Goal: Information Seeking & Learning: Learn about a topic

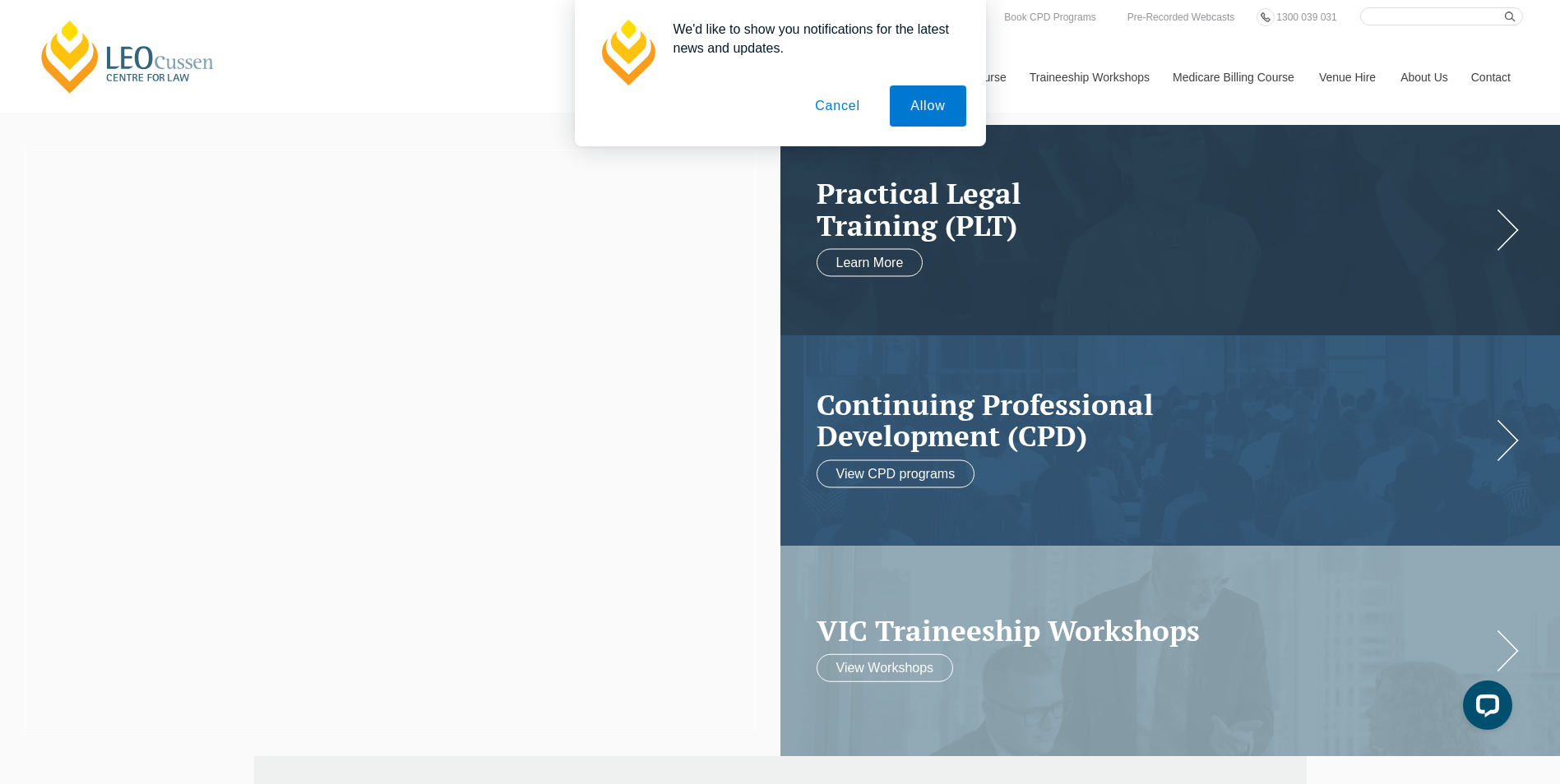
click at [836, 100] on button "Cancel" at bounding box center [838, 106] width 86 height 41
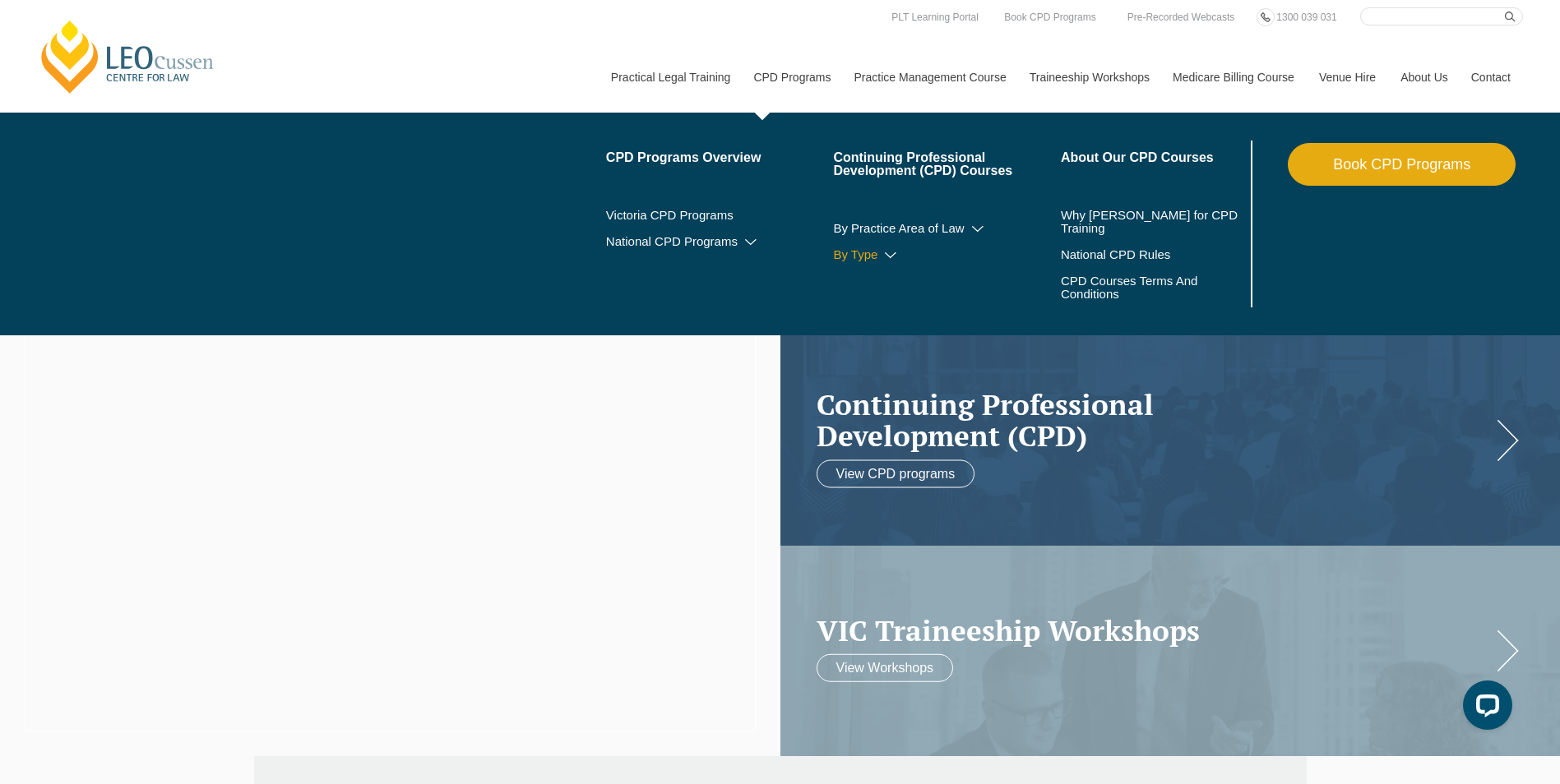
click at [1006, 252] on link "By Type" at bounding box center [947, 255] width 228 height 13
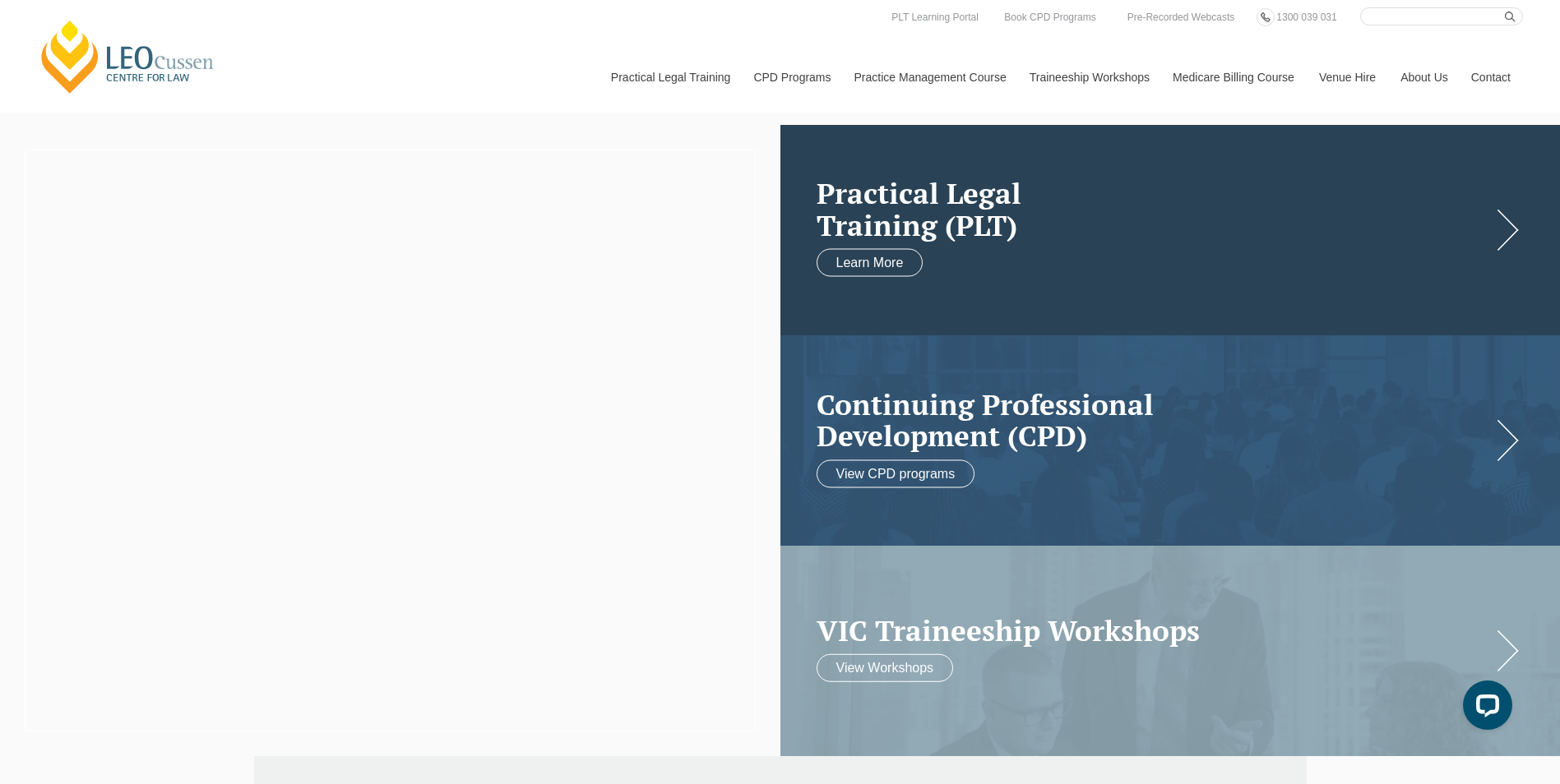
click at [1332, 194] on h2 "Practical Legal Training (PLT)" at bounding box center [1154, 209] width 675 height 64
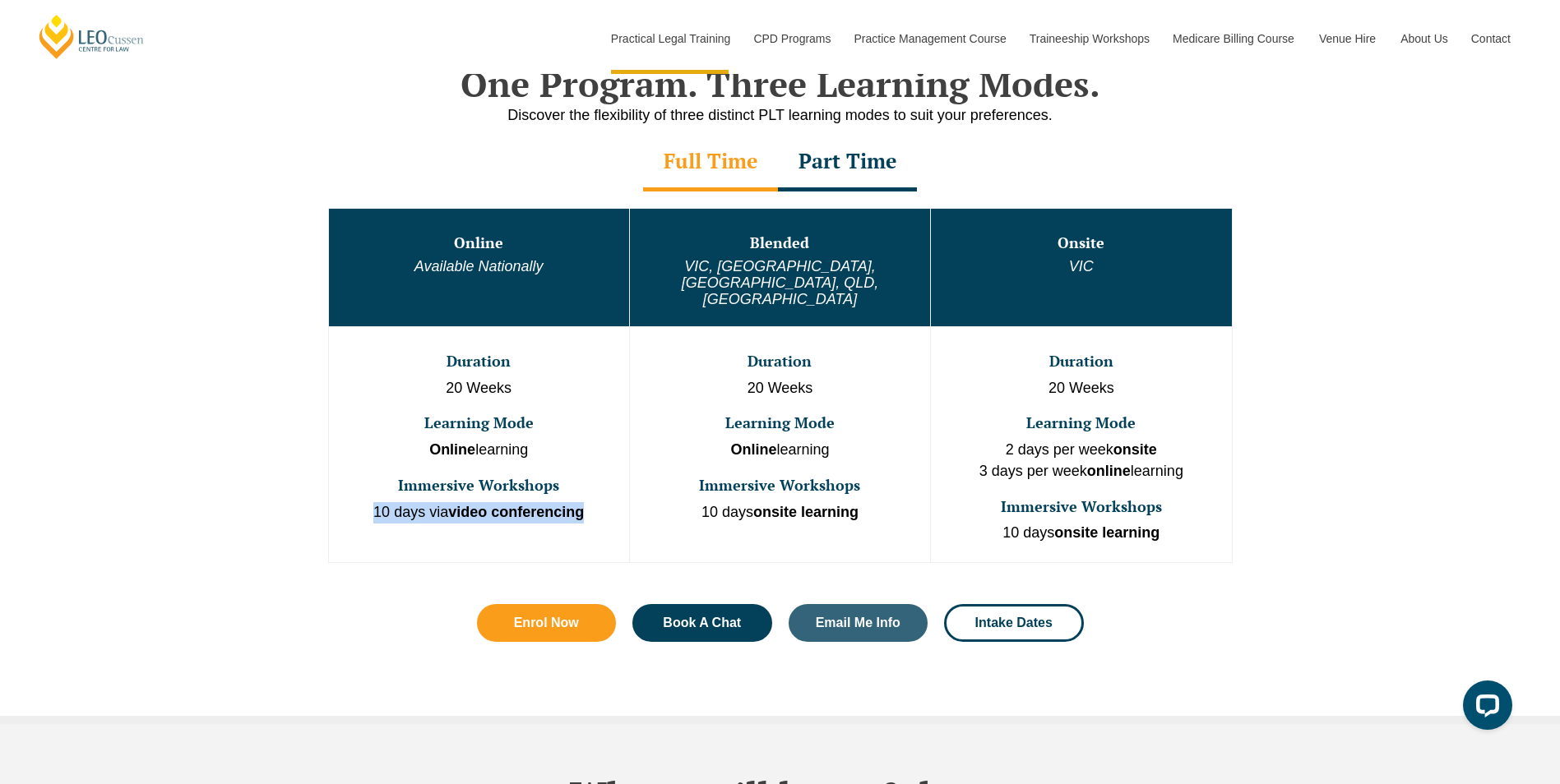
drag, startPoint x: 372, startPoint y: 481, endPoint x: 592, endPoint y: 487, distance: 220.1
click at [592, 502] on p "10 days via video conferencing" at bounding box center [479, 513] width 297 height 22
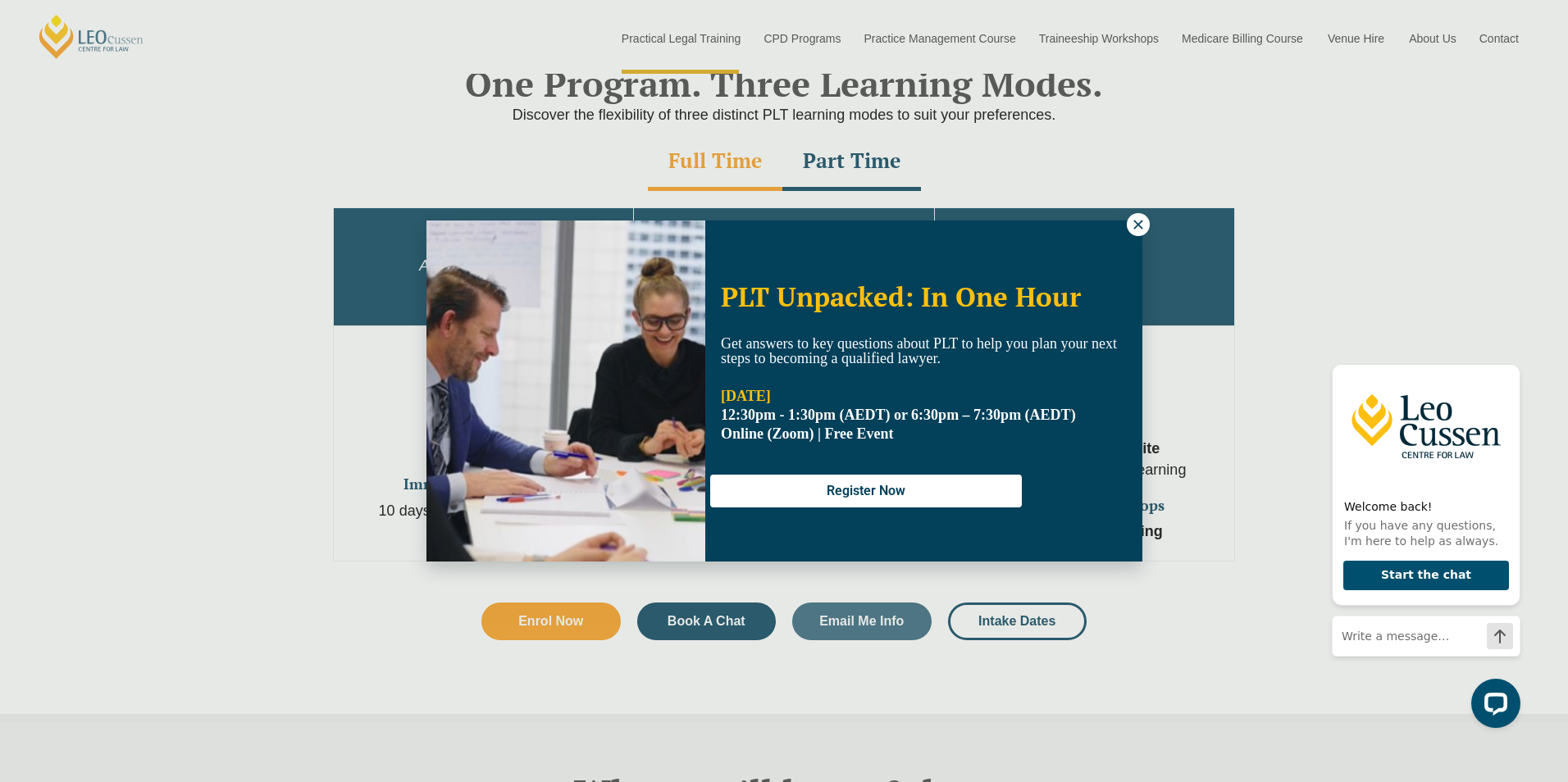
click at [1132, 220] on icon at bounding box center [1138, 224] width 15 height 15
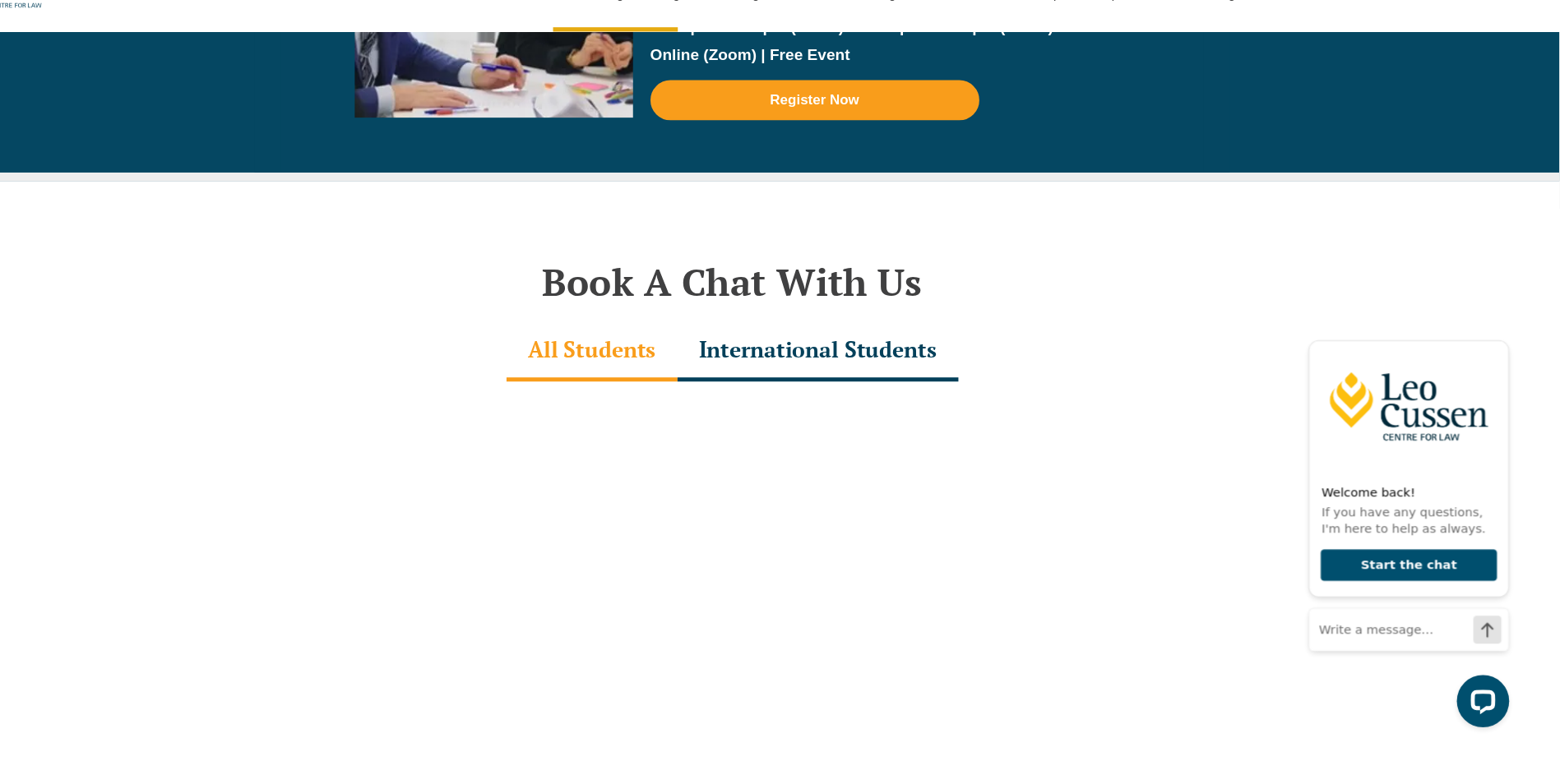
scroll to position [4878, 0]
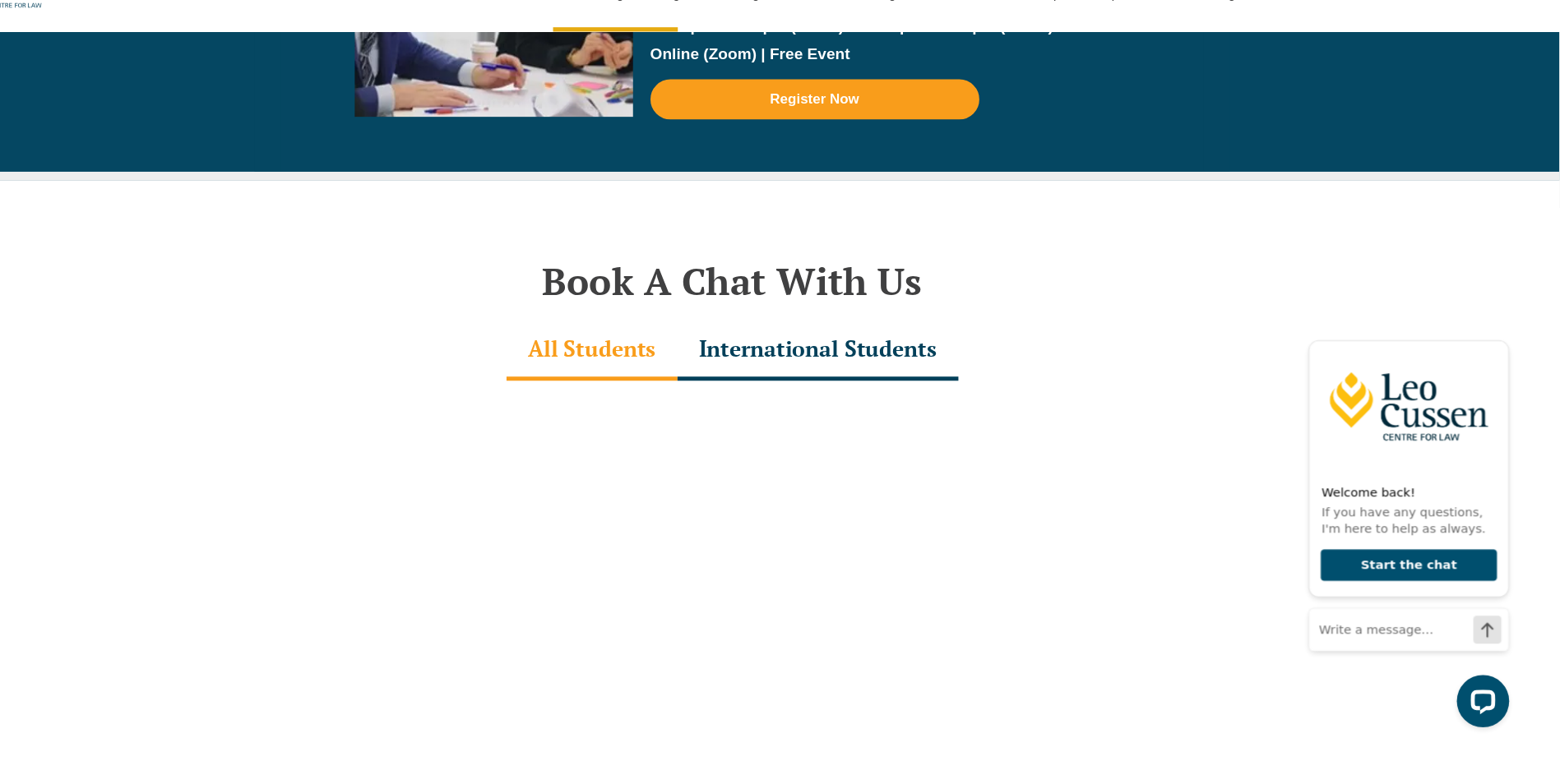
click at [838, 346] on div "International Students" at bounding box center [861, 375] width 265 height 58
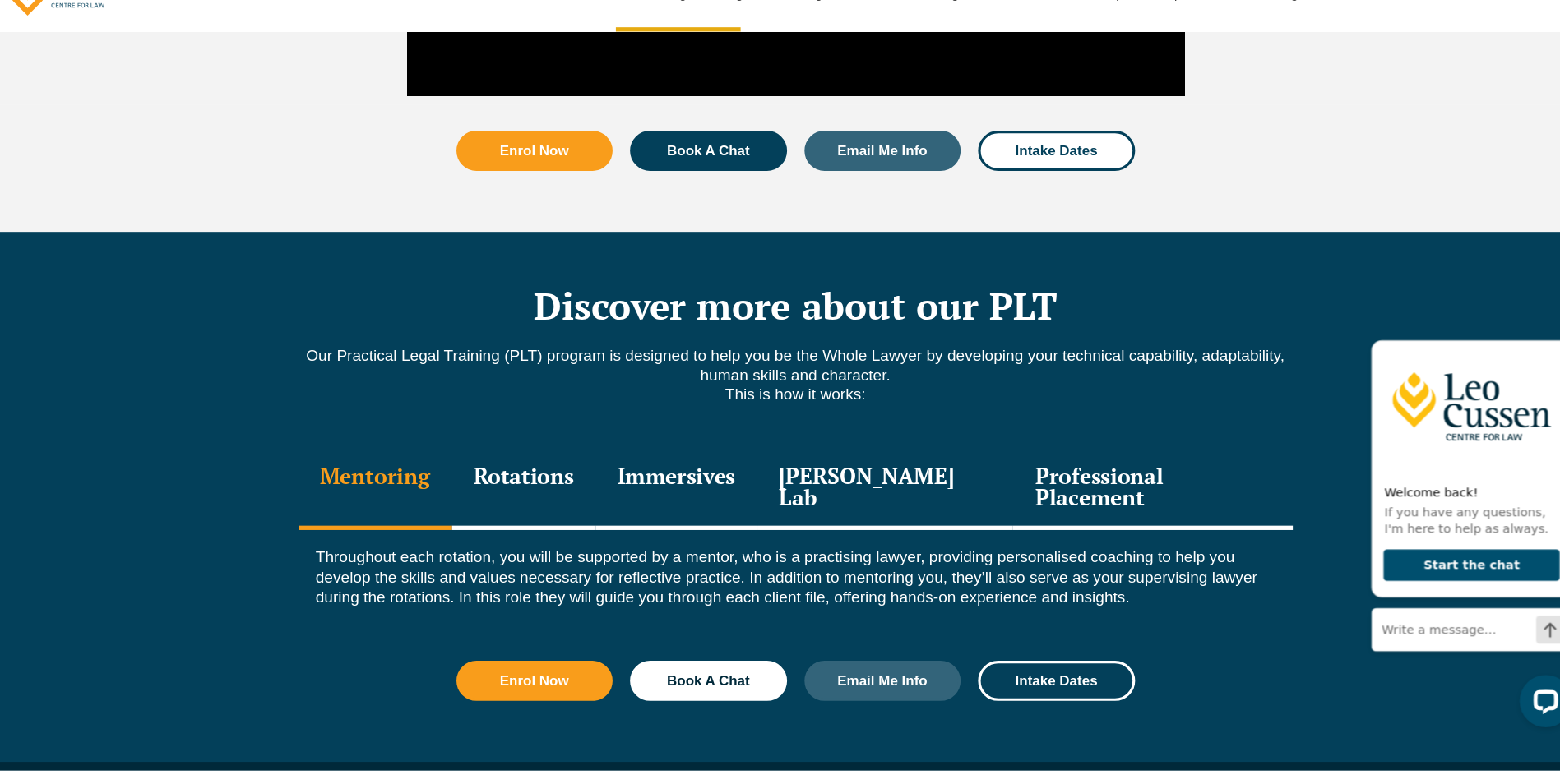
scroll to position [2027, 0]
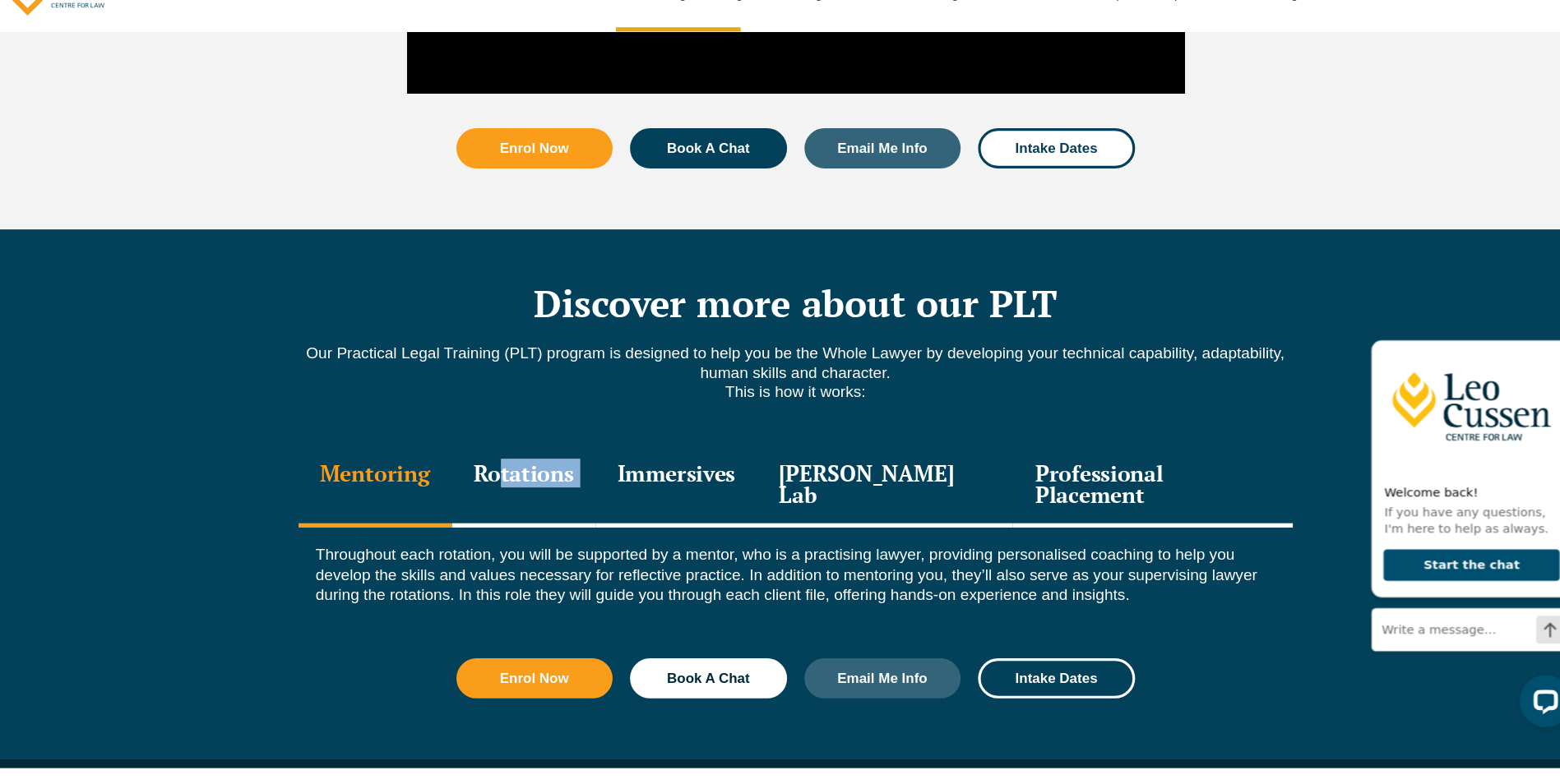
drag, startPoint x: 833, startPoint y: 421, endPoint x: 655, endPoint y: 450, distance: 180.3
click at [655, 464] on div "Mentoring Rotations Immersives Leo Justice Lab Professional Placement" at bounding box center [780, 503] width 938 height 78
click at [562, 464] on div "Rotations" at bounding box center [524, 503] width 136 height 78
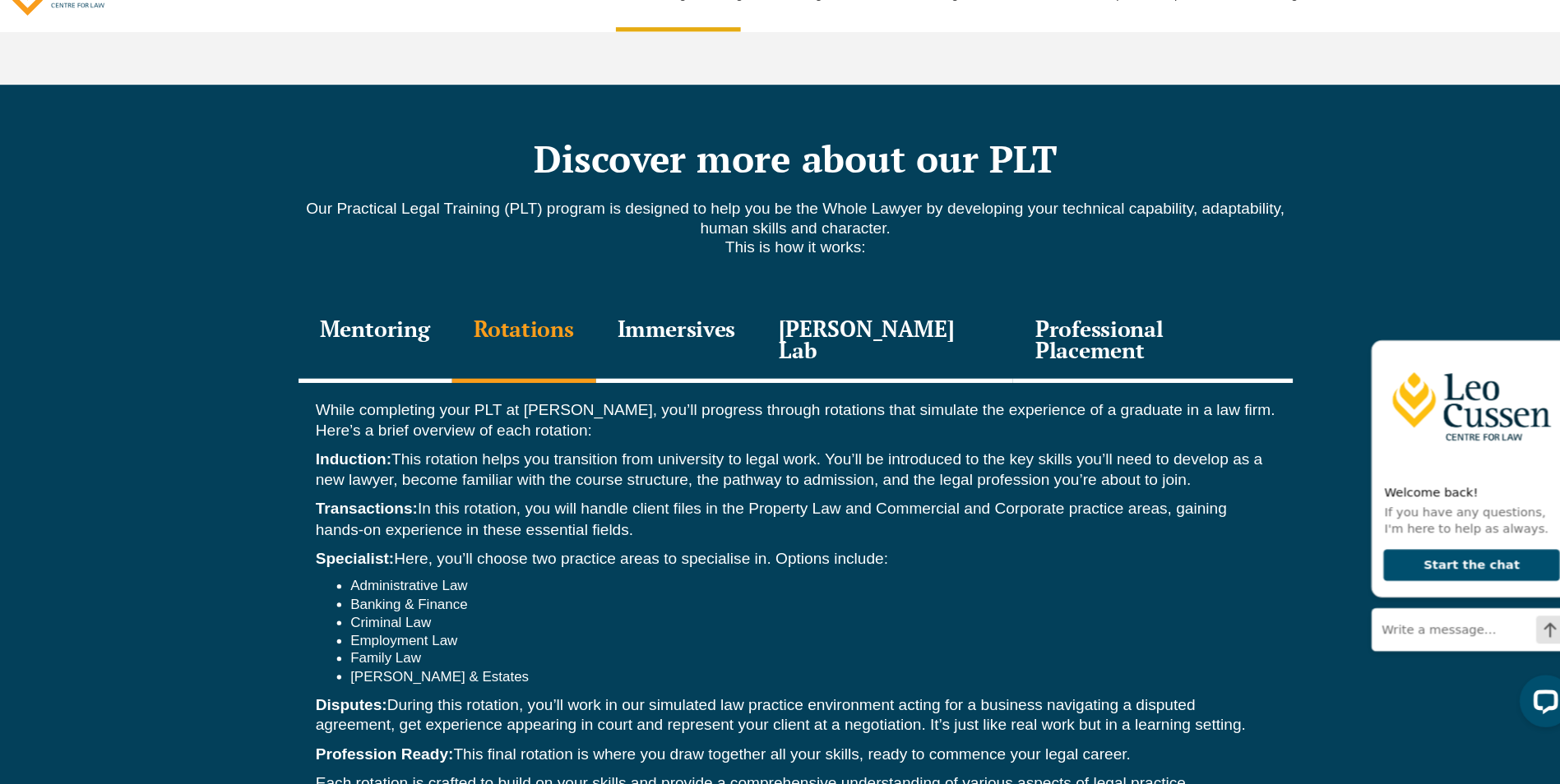
scroll to position [2167, 0]
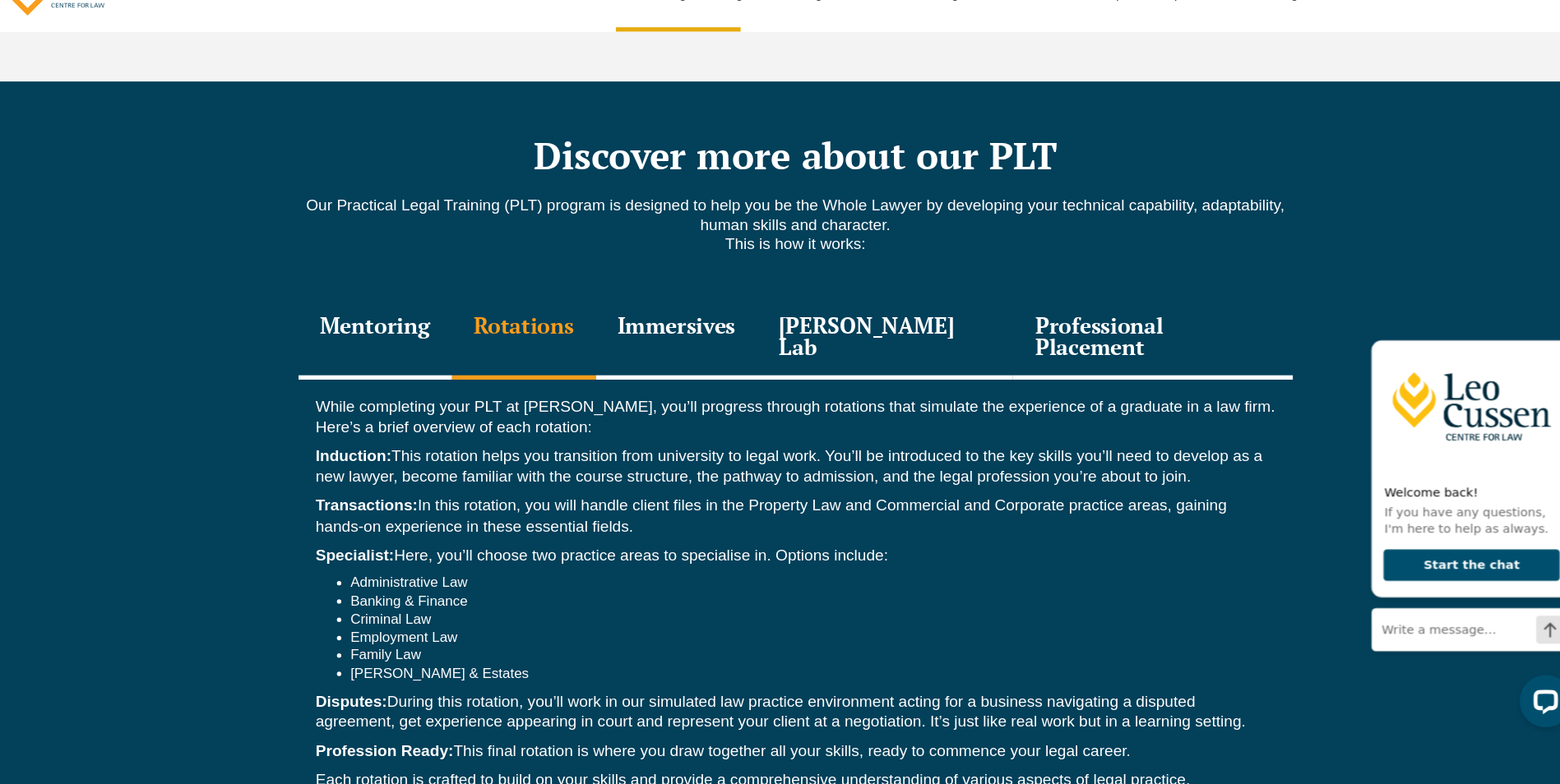
click at [679, 324] on div "Immersives" at bounding box center [668, 363] width 152 height 78
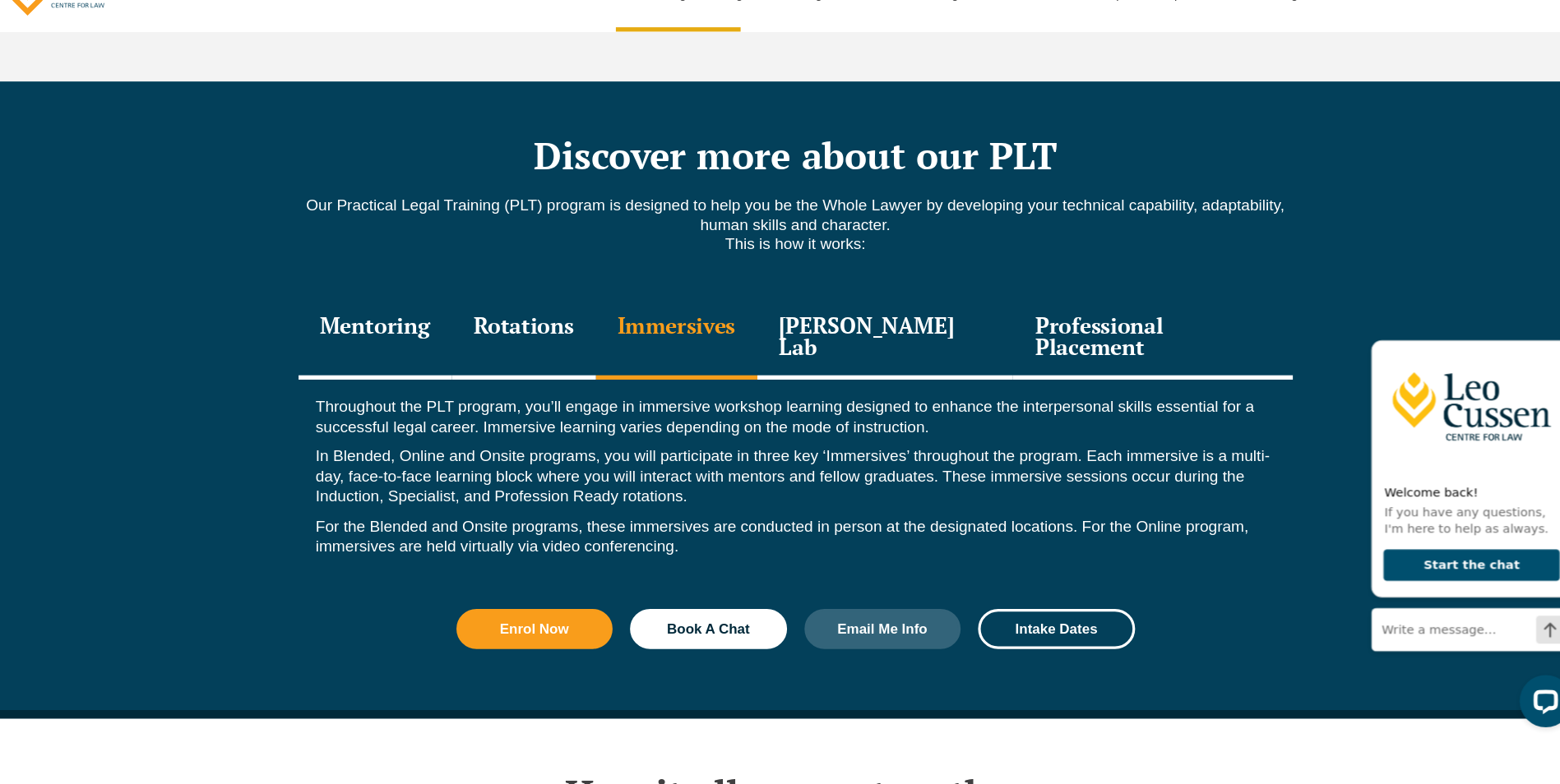
click at [807, 324] on div "Leo Justice Lab" at bounding box center [865, 363] width 242 height 78
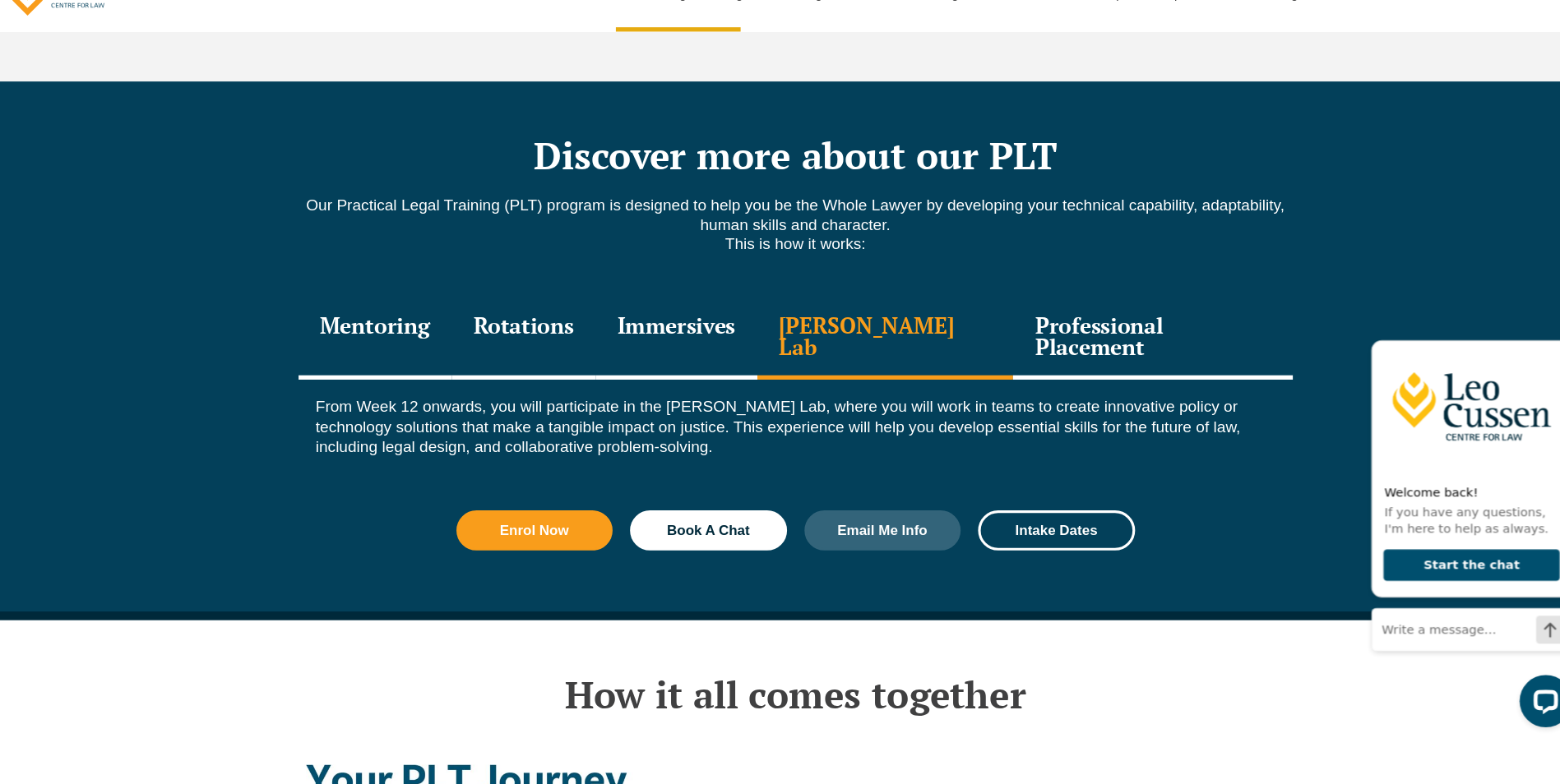
click at [985, 324] on div "Professional Placement" at bounding box center [1117, 363] width 263 height 78
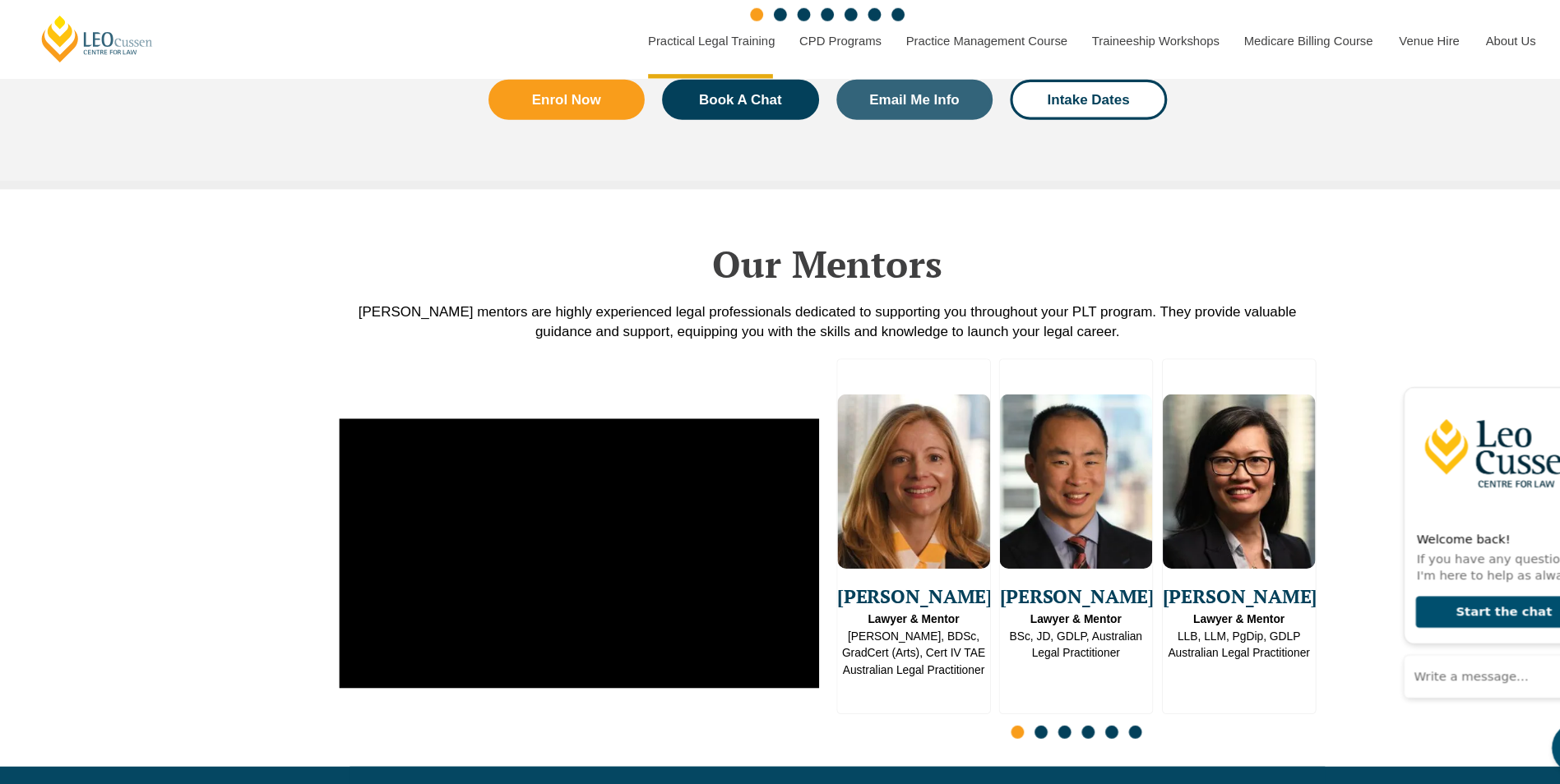
scroll to position [4072, 0]
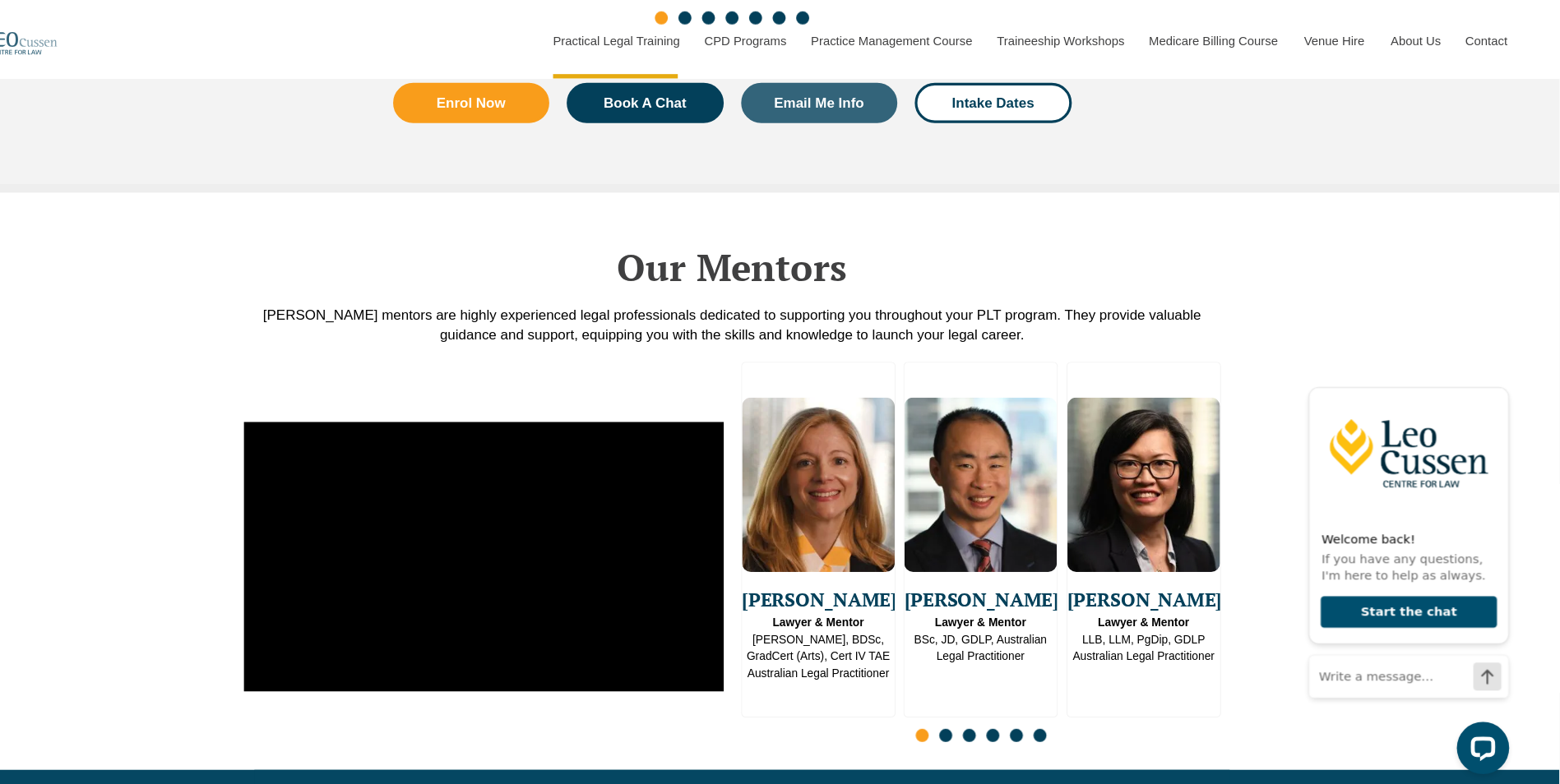
click at [982, 687] on span "Go to slide 2" at bounding box center [982, 693] width 12 height 12
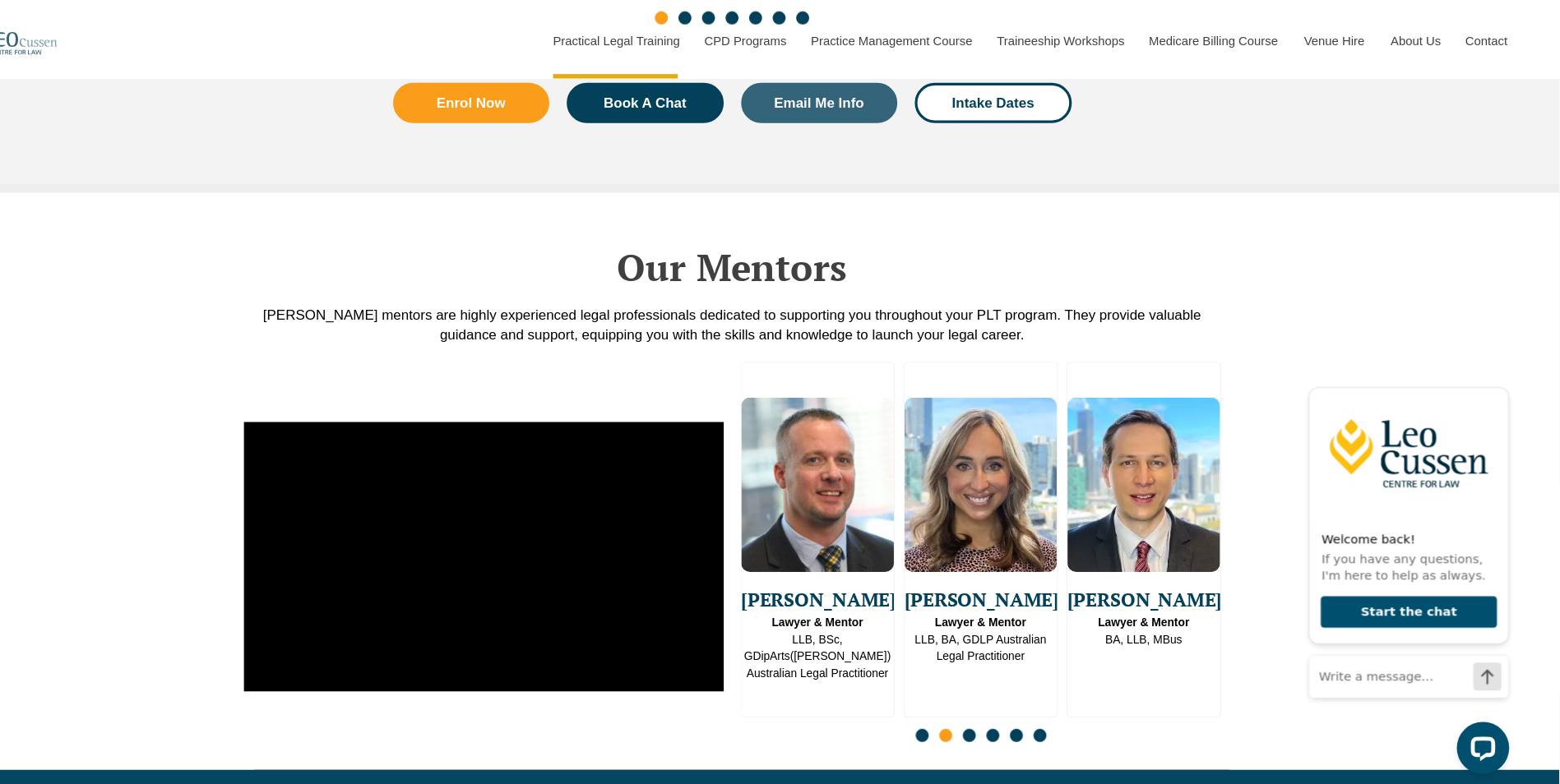
click at [1009, 685] on div "Slides" at bounding box center [1015, 695] width 452 height 19
